Goal: Obtain resource: Download file/media

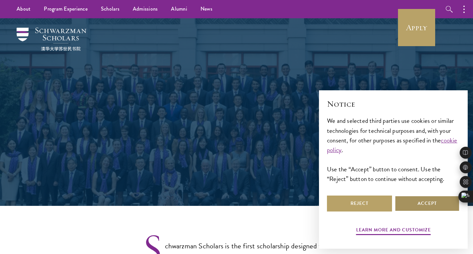
select select "AF"
select select
click at [415, 202] on button "Accept" at bounding box center [426, 203] width 65 height 16
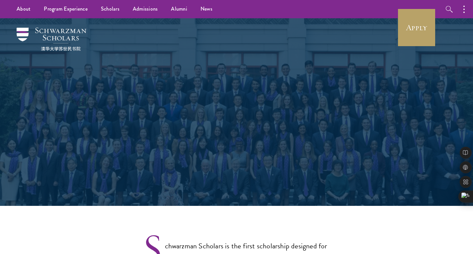
select select "Select Country"
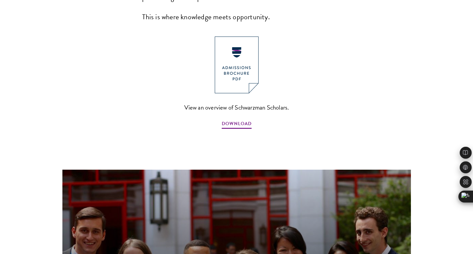
scroll to position [369, 0]
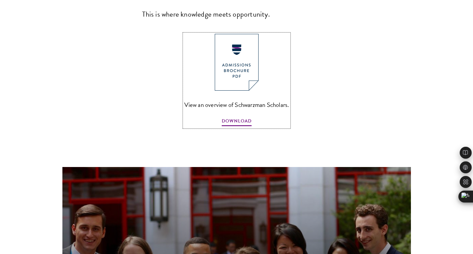
click at [236, 51] on img at bounding box center [237, 62] width 44 height 57
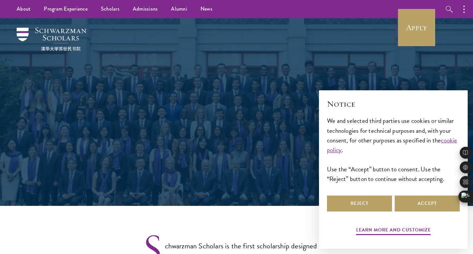
select select "Select Country"
select select
